Goal: Information Seeking & Learning: Learn about a topic

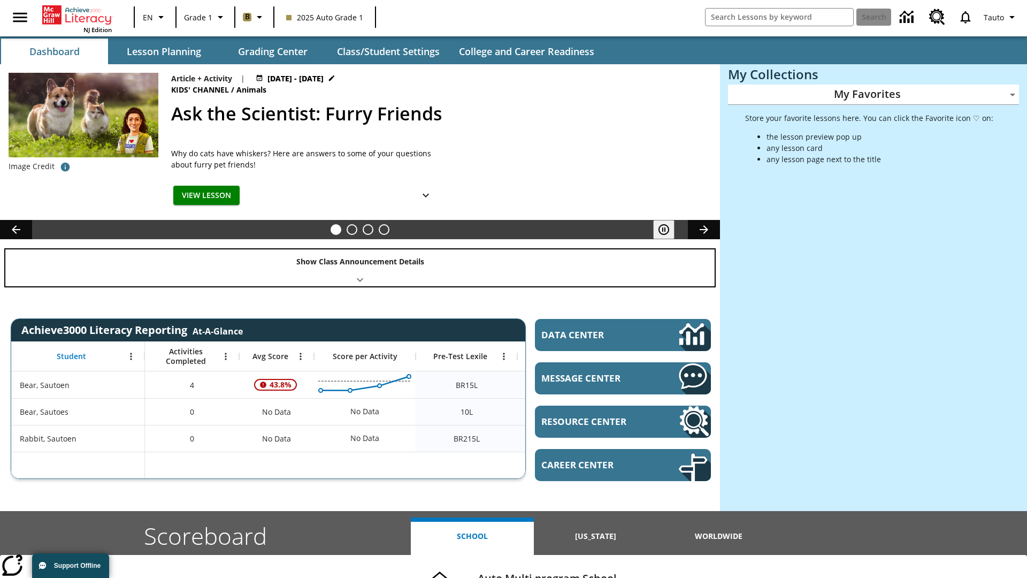
click at [360, 268] on div "Show Class Announcement Details" at bounding box center [360, 267] width 710 height 37
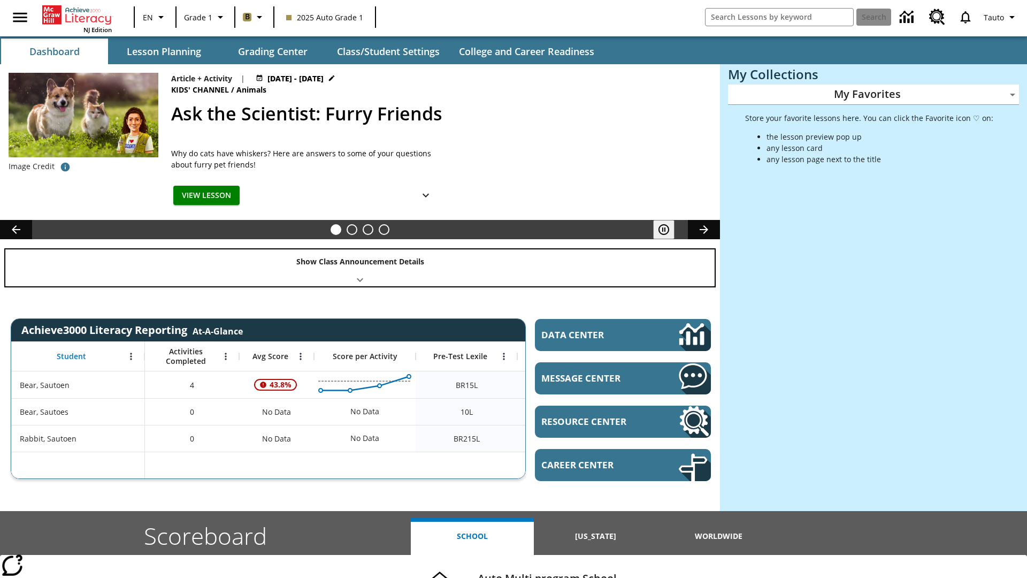
click at [360, 268] on div "Show Class Announcement Details" at bounding box center [360, 267] width 710 height 37
